Goal: Navigation & Orientation: Find specific page/section

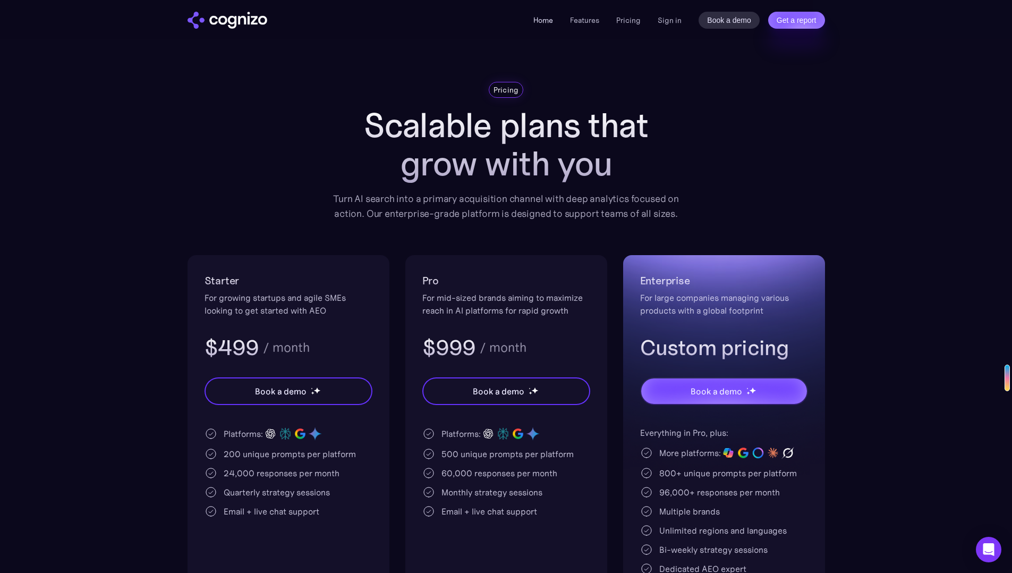
click at [540, 18] on link "Home" at bounding box center [544, 20] width 20 height 10
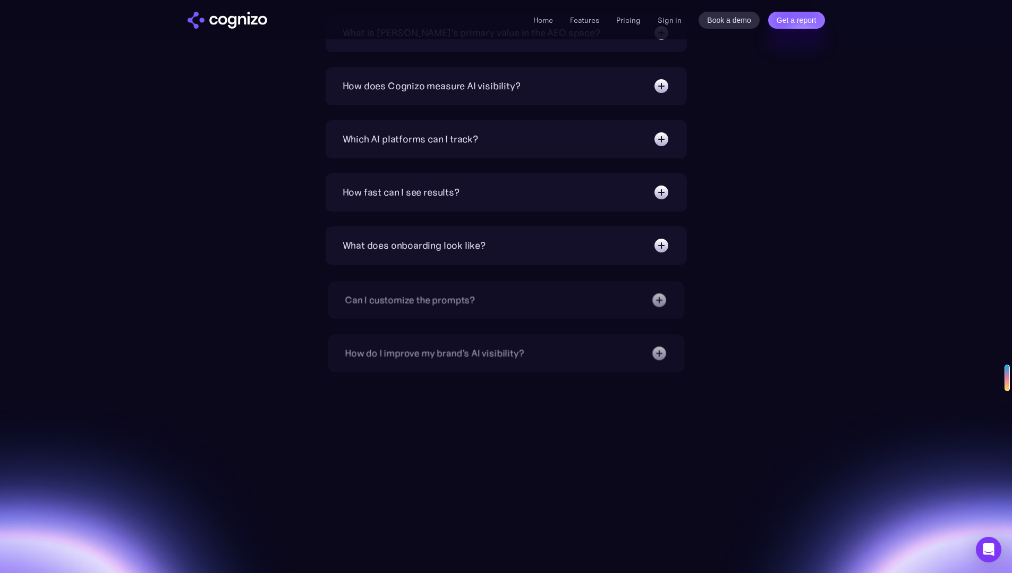
scroll to position [3953, 0]
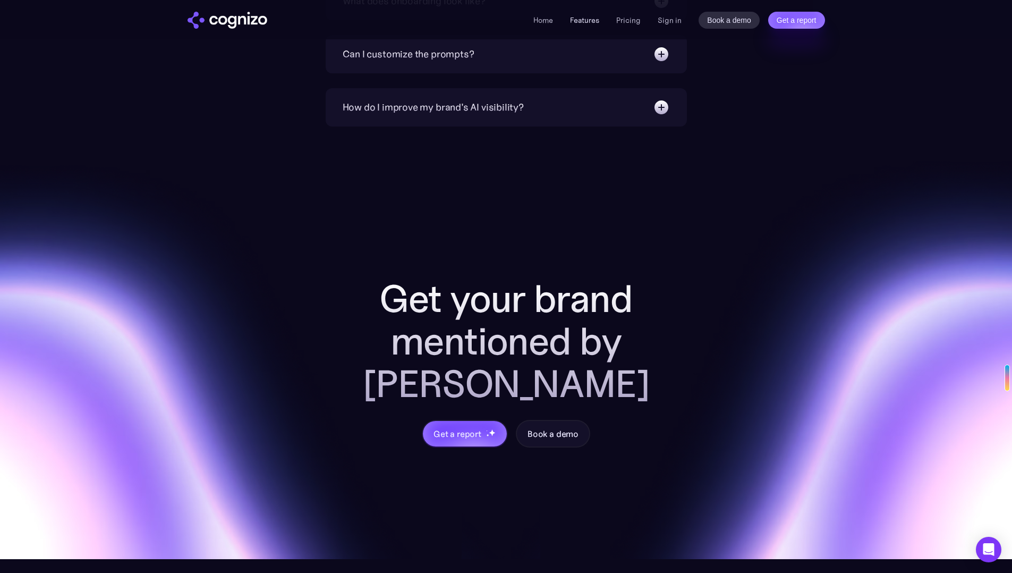
click at [589, 19] on link "Features" at bounding box center [584, 20] width 29 height 10
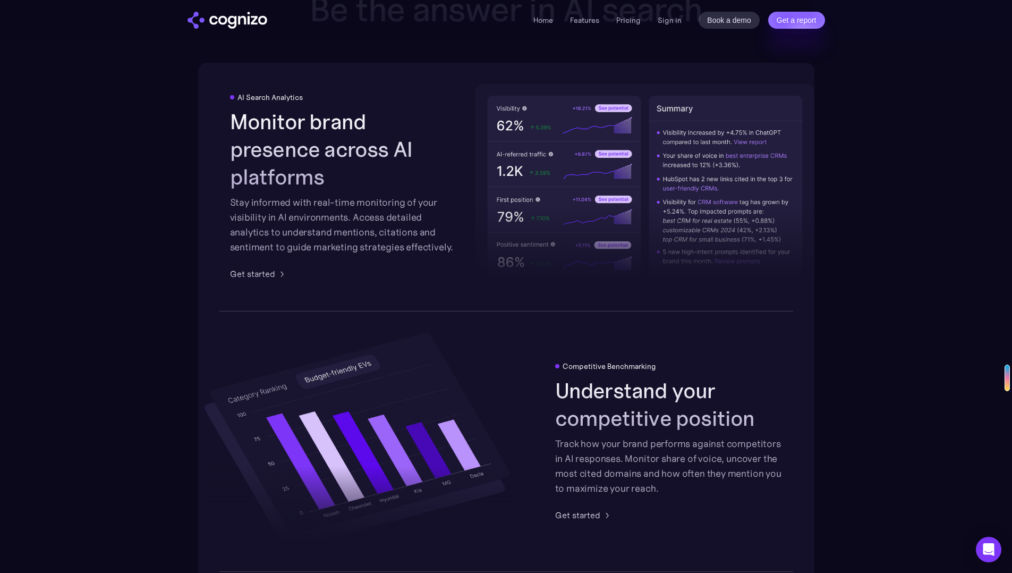
scroll to position [1656, 0]
